Goal: Navigation & Orientation: Find specific page/section

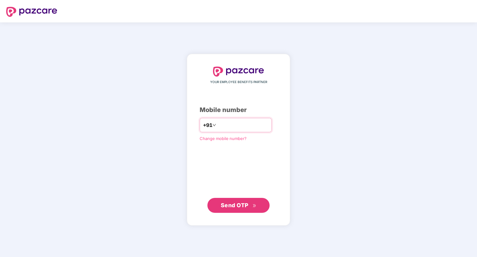
type input "*"
type input "**********"
click at [242, 208] on span "Send OTP" at bounding box center [239, 205] width 36 height 9
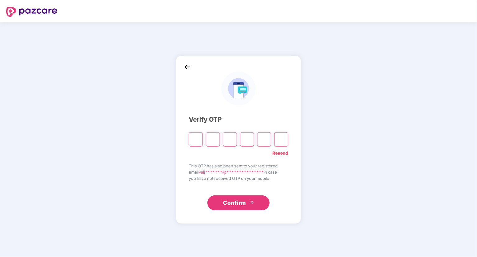
type input "*"
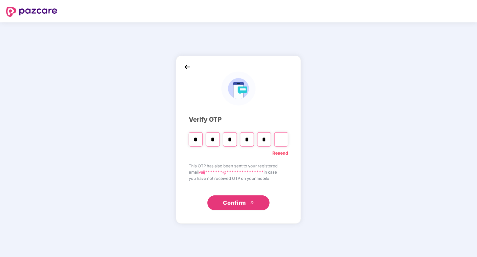
type input "*"
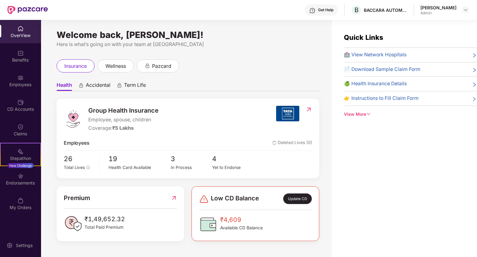
click at [17, 34] on div "OverView" at bounding box center [20, 35] width 41 height 6
click at [23, 59] on div "Benefits" at bounding box center [20, 60] width 41 height 6
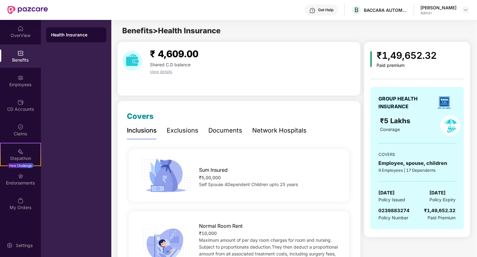
click at [157, 72] on span "view details" at bounding box center [161, 71] width 22 height 5
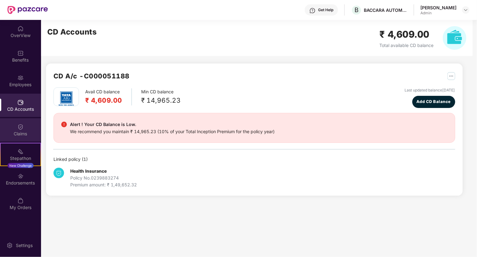
click at [18, 130] on img at bounding box center [20, 127] width 6 height 6
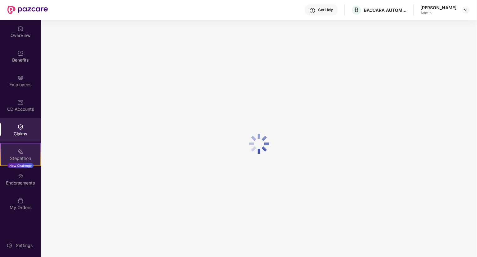
click at [22, 156] on div "Stepathon" at bounding box center [21, 158] width 40 height 6
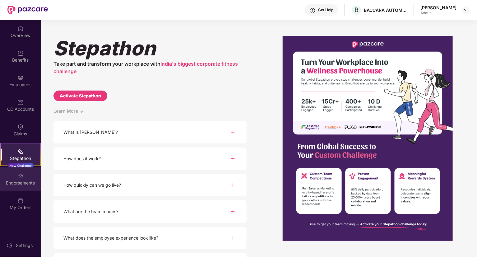
click at [16, 179] on div "Endorsements" at bounding box center [20, 178] width 41 height 23
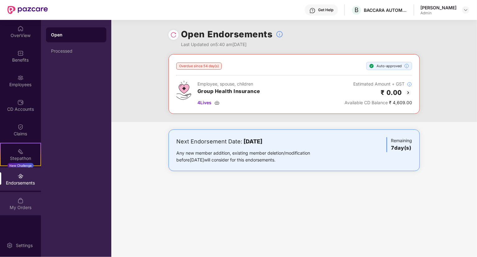
click at [17, 206] on div "My Orders" at bounding box center [20, 207] width 41 height 6
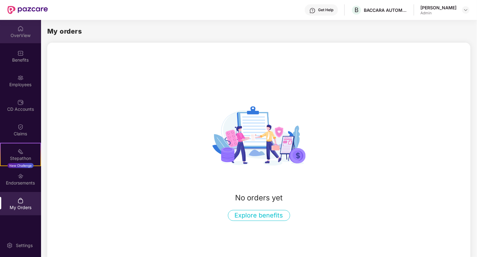
click at [20, 31] on img at bounding box center [20, 29] width 6 height 6
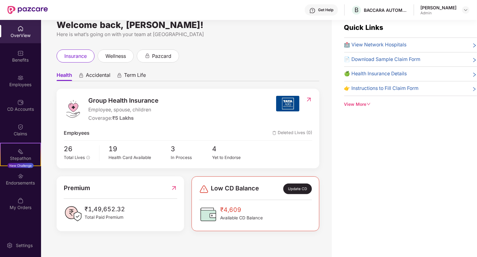
scroll to position [20, 0]
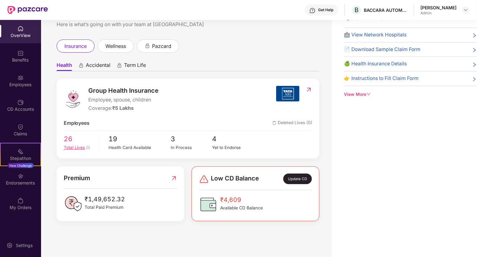
click at [68, 143] on span "26" at bounding box center [79, 139] width 31 height 11
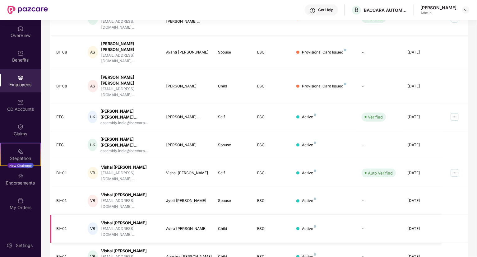
scroll to position [135, 0]
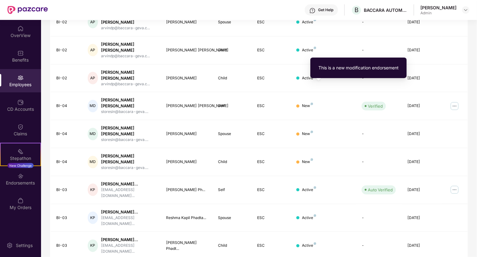
scroll to position [124, 0]
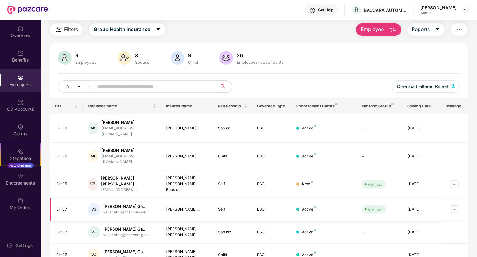
scroll to position [34, 0]
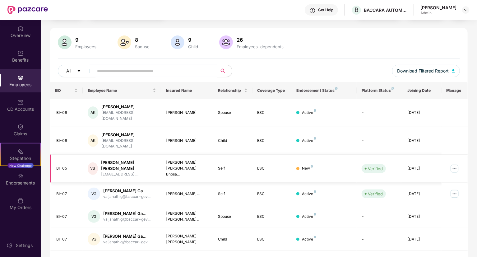
click at [455, 164] on img at bounding box center [455, 169] width 10 height 10
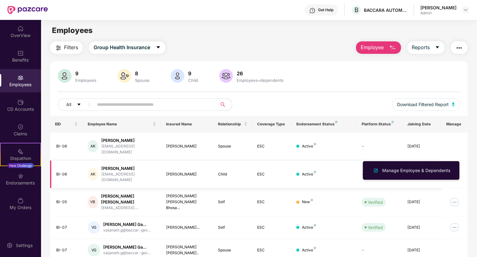
scroll to position [0, 0]
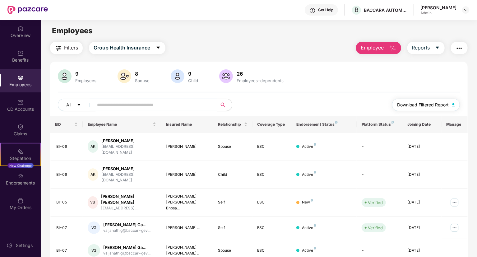
click at [419, 106] on span "Download Filtered Report" at bounding box center [423, 104] width 52 height 7
click at [24, 131] on div "Claims" at bounding box center [20, 134] width 41 height 6
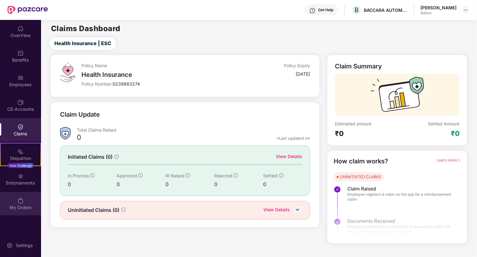
click at [16, 201] on div "My Orders" at bounding box center [20, 203] width 41 height 23
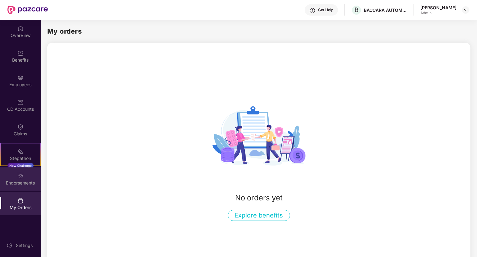
click at [21, 178] on img at bounding box center [20, 176] width 6 height 6
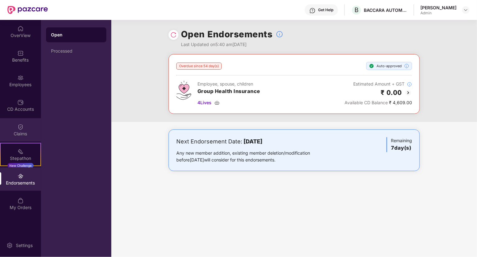
click at [22, 133] on div "Claims" at bounding box center [20, 134] width 41 height 6
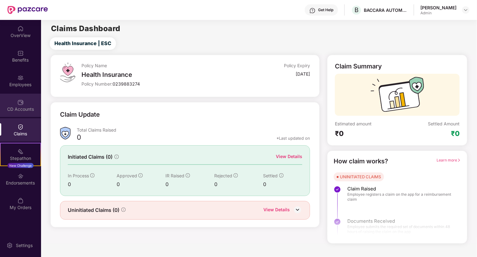
click at [21, 102] on img at bounding box center [20, 102] width 6 height 6
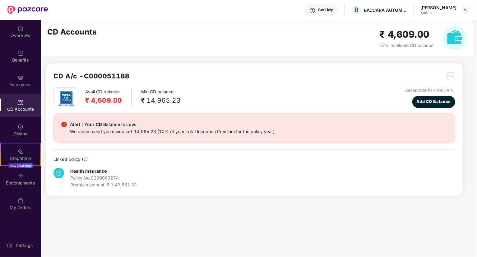
click at [96, 183] on div "Premium amount: ₹ 1,49,652.32" at bounding box center [103, 184] width 67 height 7
click at [22, 76] on img at bounding box center [20, 78] width 6 height 6
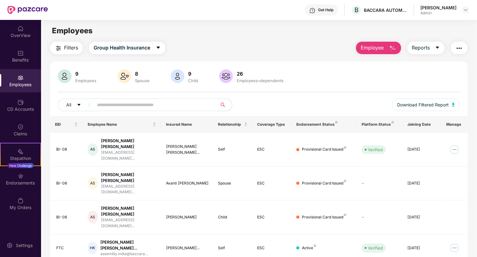
click at [129, 72] on img at bounding box center [125, 76] width 14 height 14
click at [432, 42] on button "Reports" at bounding box center [426, 48] width 37 height 12
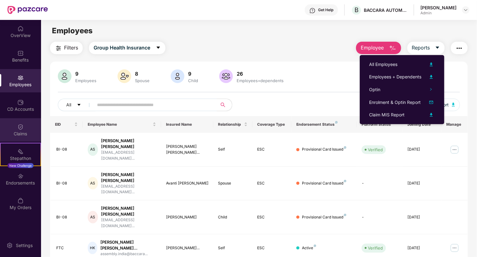
click at [20, 128] on img at bounding box center [20, 127] width 6 height 6
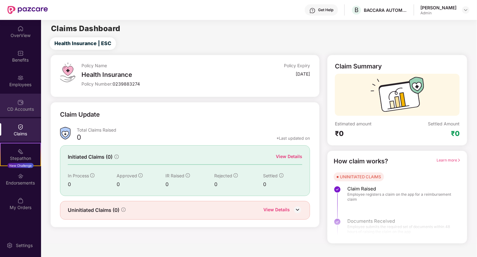
click at [21, 104] on img at bounding box center [20, 102] width 6 height 6
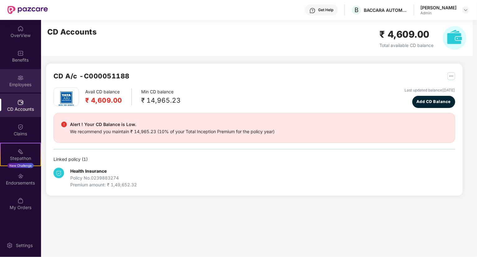
click at [20, 80] on img at bounding box center [20, 78] width 6 height 6
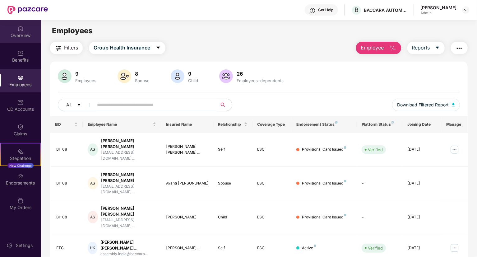
click at [28, 35] on div "OverView" at bounding box center [20, 35] width 41 height 6
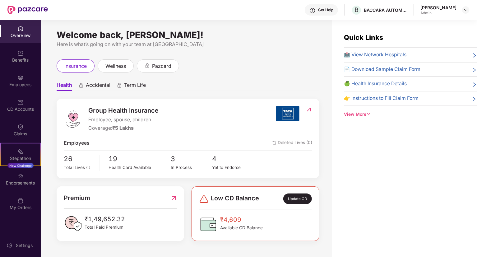
click at [469, 55] on div "🏥 View Network Hospitals" at bounding box center [410, 55] width 133 height 8
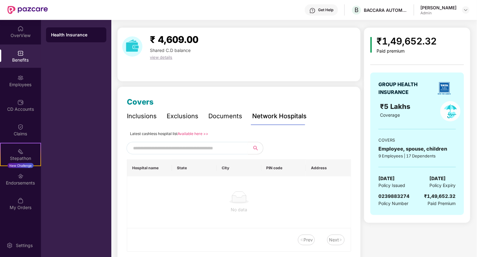
scroll to position [37, 0]
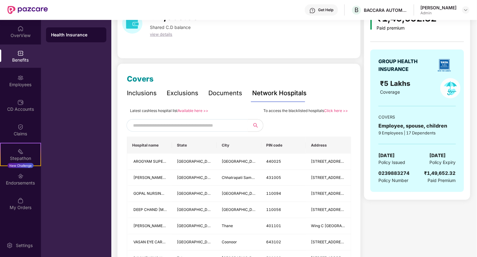
click at [164, 126] on input "text" at bounding box center [186, 125] width 106 height 9
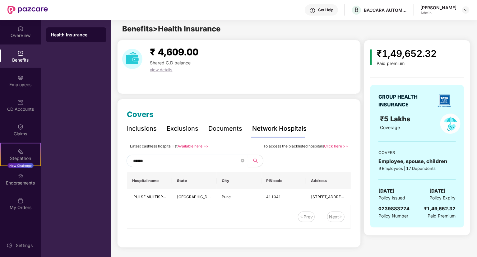
type input "******"
click at [337, 146] on link "Click here >>" at bounding box center [336, 146] width 24 height 5
click at [464, 9] on img at bounding box center [466, 9] width 5 height 5
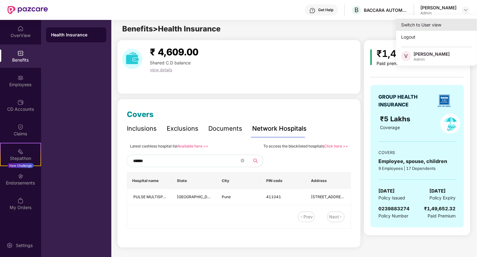
click at [426, 25] on div "Switch to User view" at bounding box center [436, 25] width 81 height 12
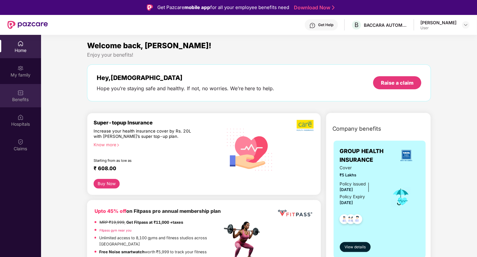
click at [20, 100] on div "Benefits" at bounding box center [20, 99] width 41 height 6
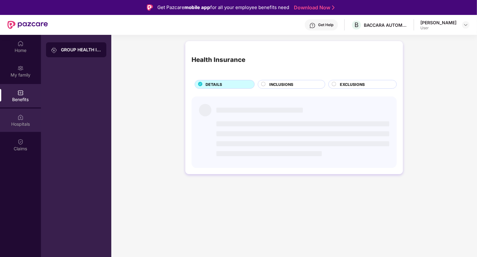
click at [18, 121] on div "Hospitals" at bounding box center [20, 124] width 41 height 6
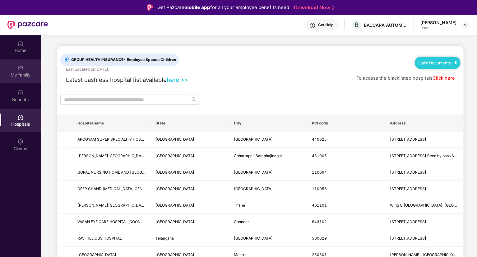
click at [22, 69] on img at bounding box center [20, 68] width 6 height 6
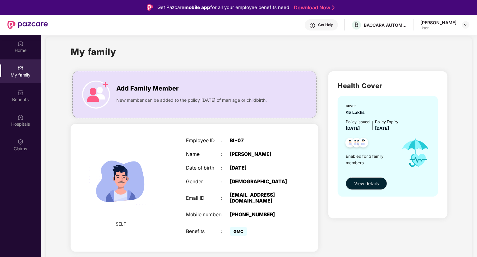
scroll to position [0, 0]
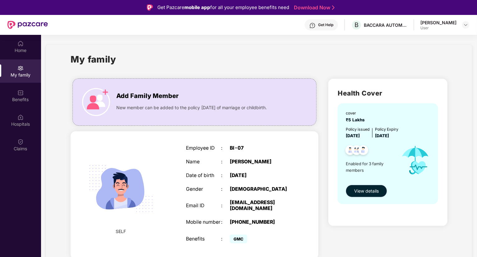
click at [371, 189] on span "View details" at bounding box center [366, 191] width 25 height 7
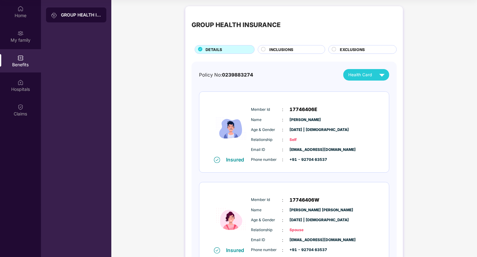
click at [284, 49] on span "INCLUSIONS" at bounding box center [281, 50] width 24 height 6
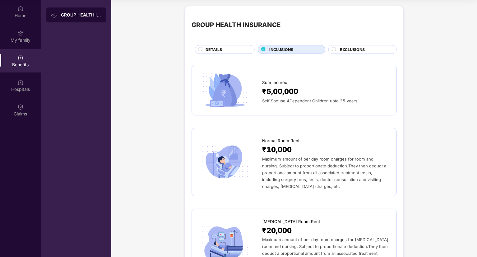
click at [357, 48] on span "EXCLUSIONS" at bounding box center [352, 50] width 25 height 6
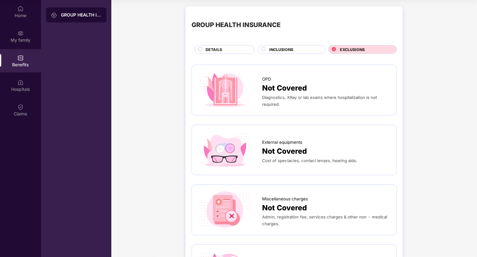
click at [207, 49] on span "DETAILS" at bounding box center [214, 50] width 16 height 6
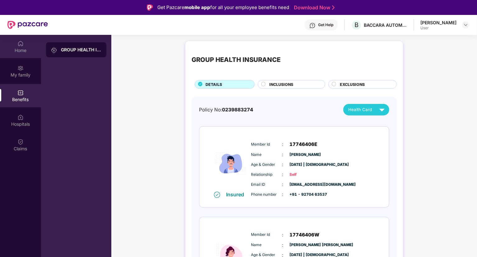
click at [13, 51] on div "Home" at bounding box center [20, 50] width 41 height 6
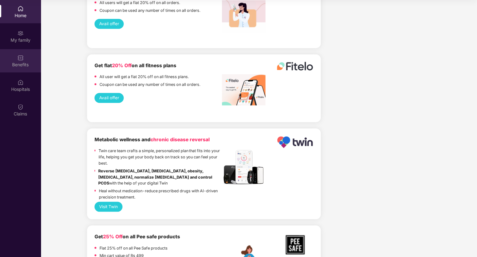
scroll to position [1394, 0]
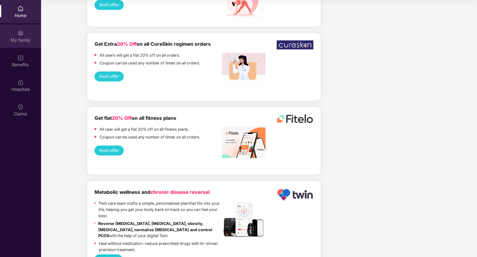
click at [18, 34] on img at bounding box center [20, 33] width 6 height 6
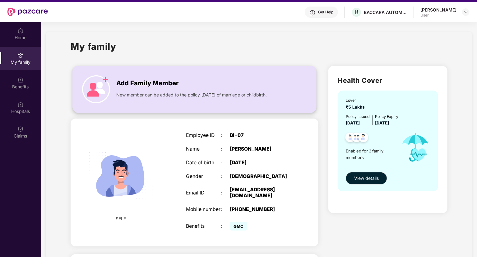
scroll to position [0, 0]
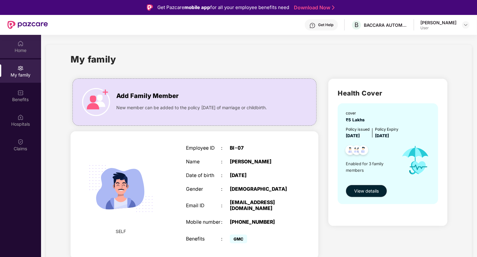
click at [18, 44] on img at bounding box center [20, 43] width 6 height 6
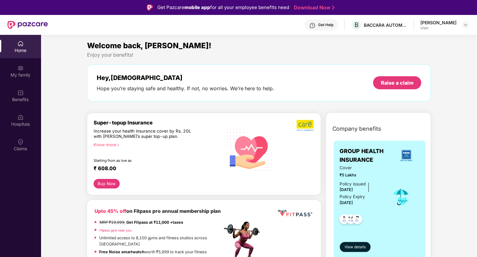
click at [438, 30] on div "User" at bounding box center [439, 28] width 36 height 5
click at [463, 23] on div at bounding box center [465, 24] width 7 height 7
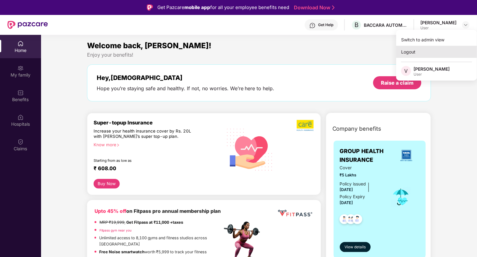
click at [409, 51] on div "Logout" at bounding box center [436, 52] width 81 height 12
